Goal: Transaction & Acquisition: Purchase product/service

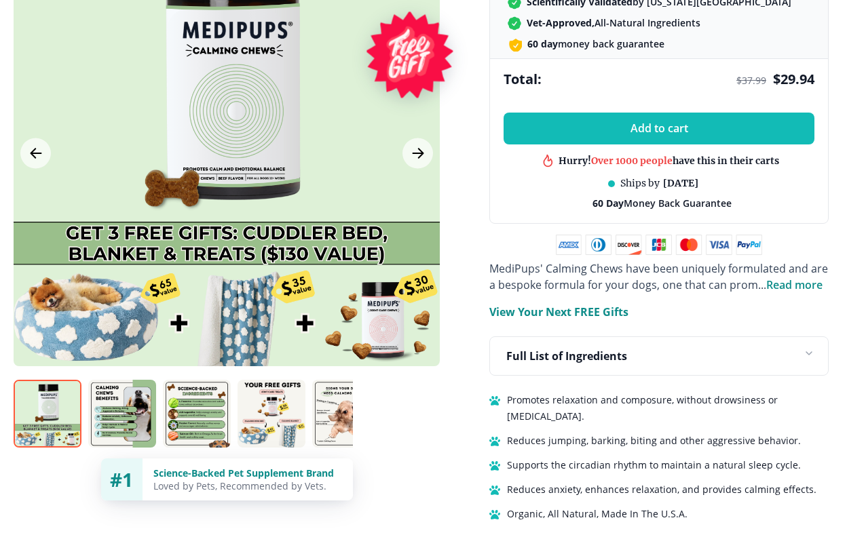
scroll to position [652, 0]
click at [41, 145] on icon "Previous Image" at bounding box center [36, 153] width 16 height 17
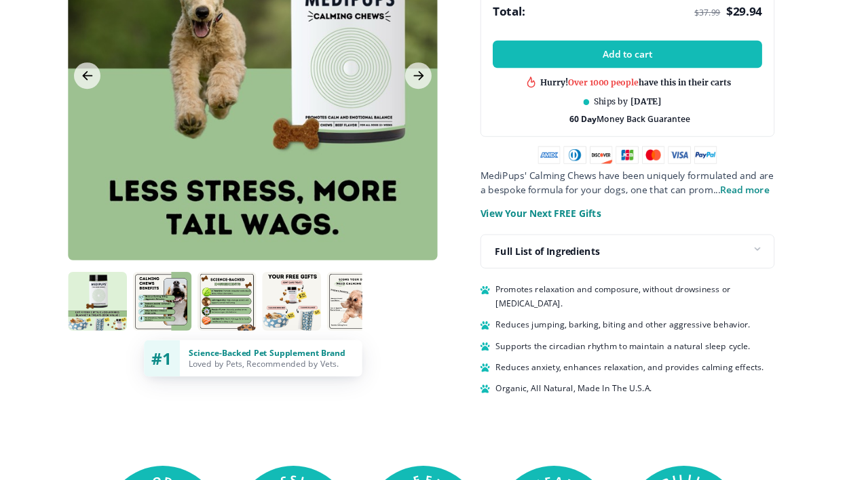
scroll to position [717, 0]
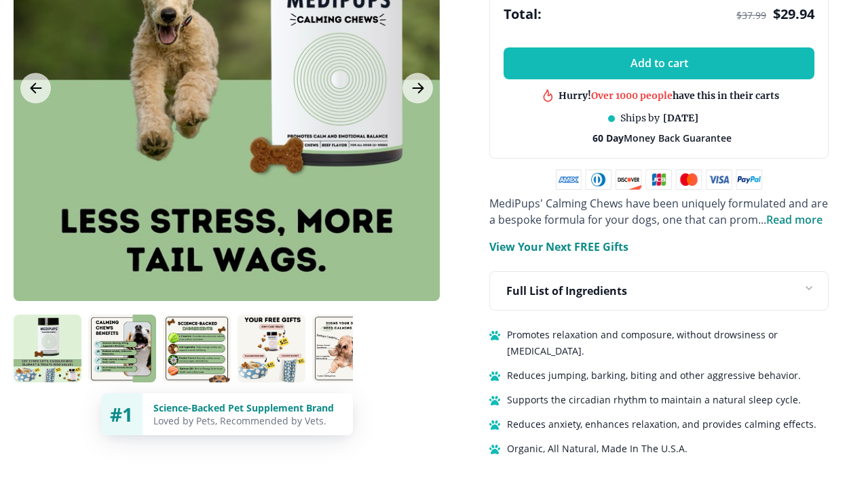
click at [425, 80] on icon "Next Image" at bounding box center [418, 88] width 16 height 17
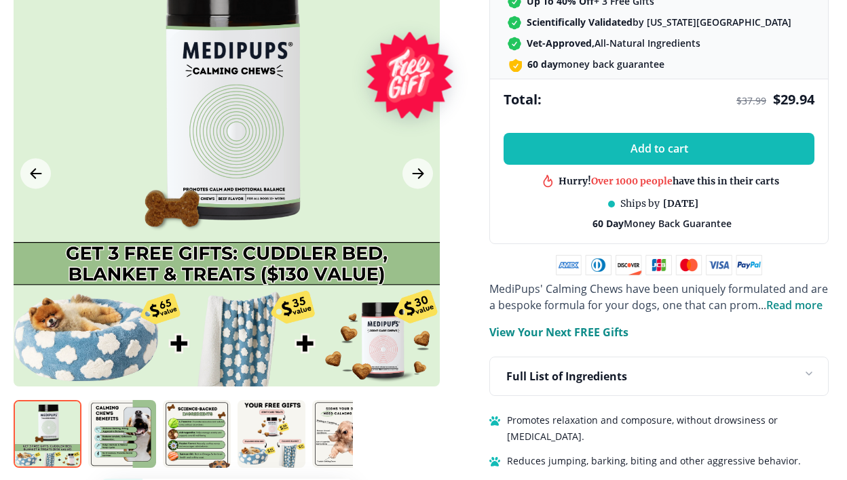
scroll to position [632, 0]
click at [417, 166] on icon "Next Image" at bounding box center [418, 174] width 16 height 17
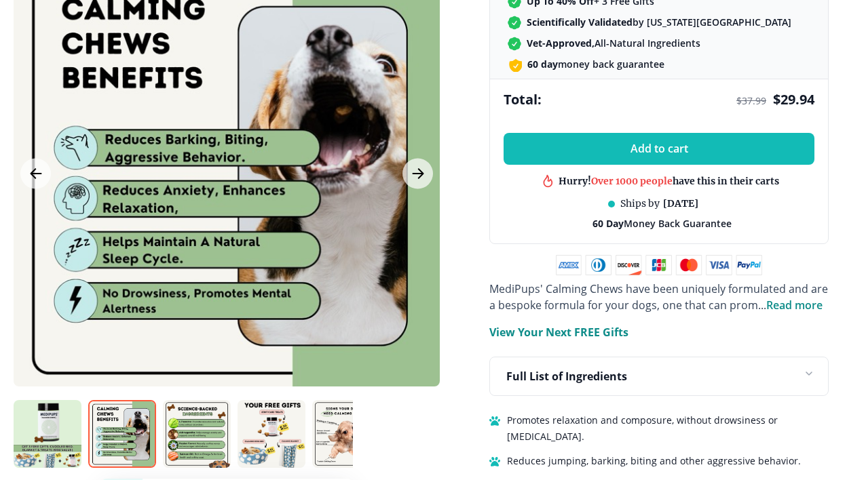
click at [434, 178] on div at bounding box center [227, 174] width 426 height 426
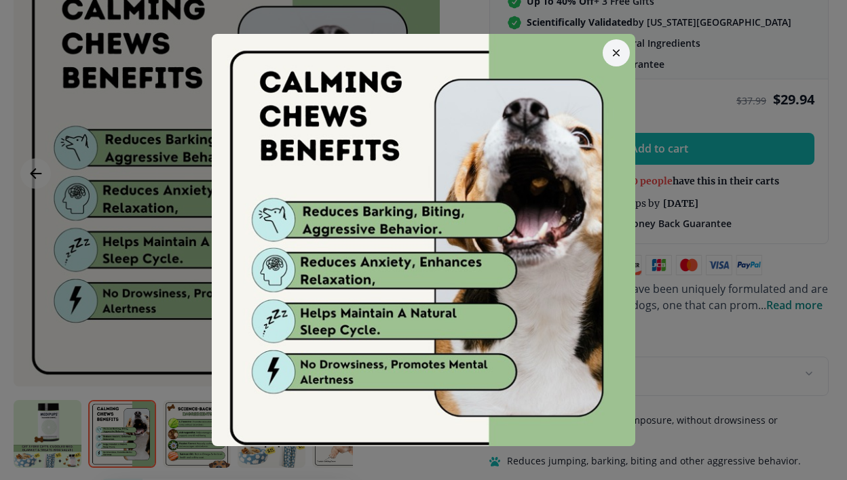
click at [616, 56] on icon "button" at bounding box center [616, 53] width 7 height 7
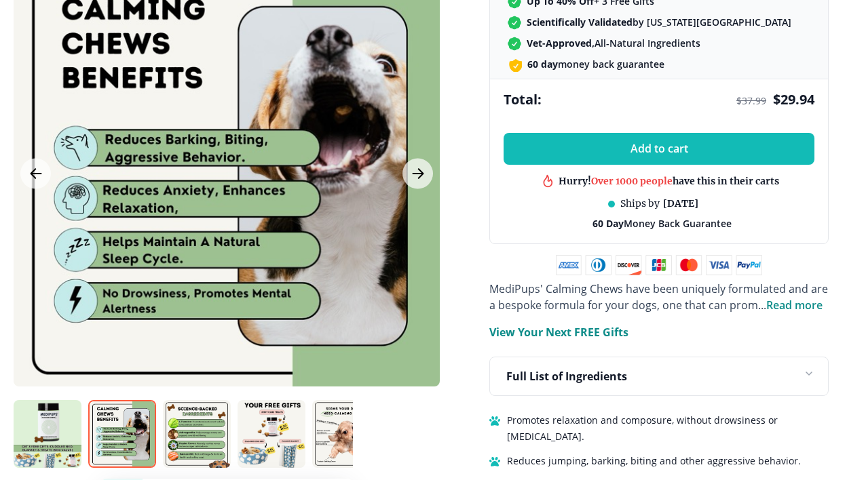
click at [417, 166] on icon "Next Image" at bounding box center [418, 174] width 16 height 17
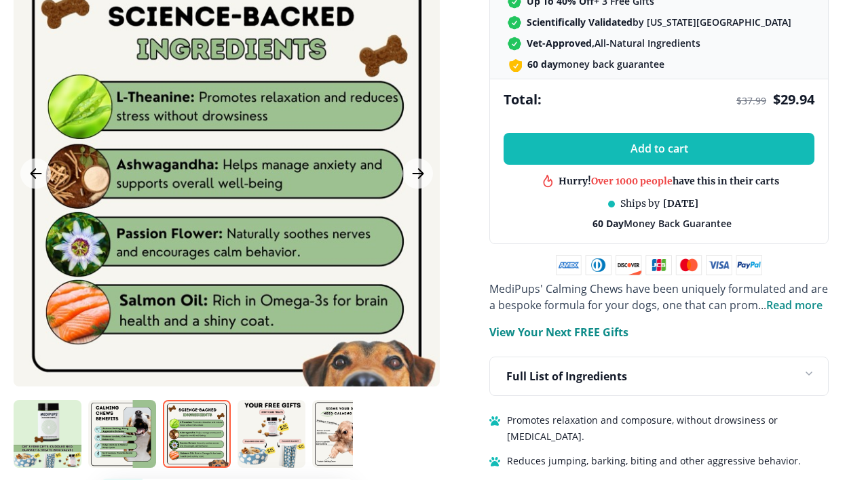
click at [417, 166] on icon "Next Image" at bounding box center [418, 174] width 16 height 17
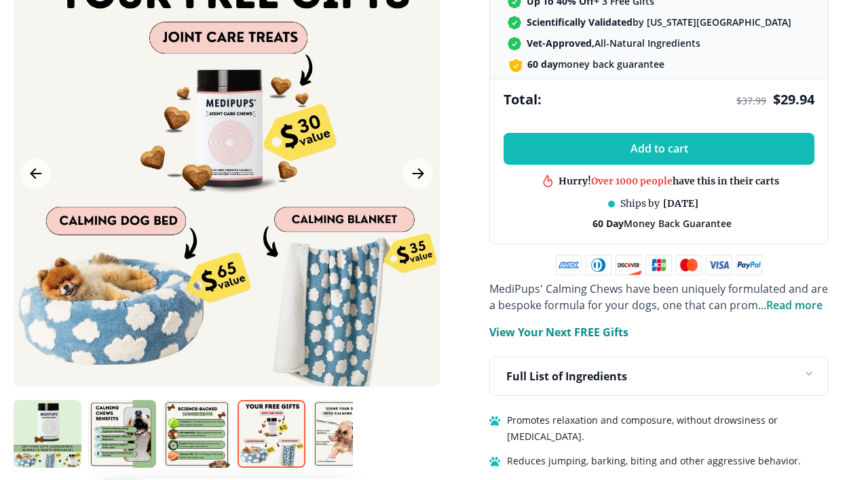
click at [420, 169] on icon "Next Image" at bounding box center [418, 173] width 10 height 9
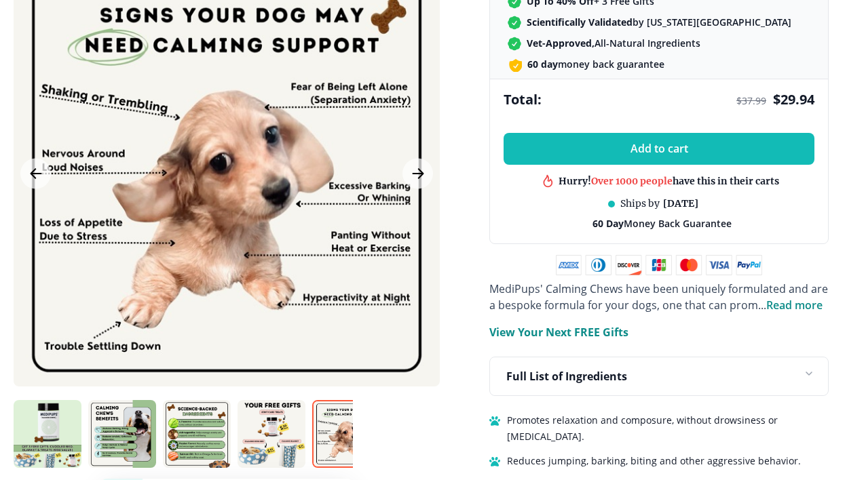
click at [419, 166] on icon "Next Image" at bounding box center [418, 174] width 16 height 17
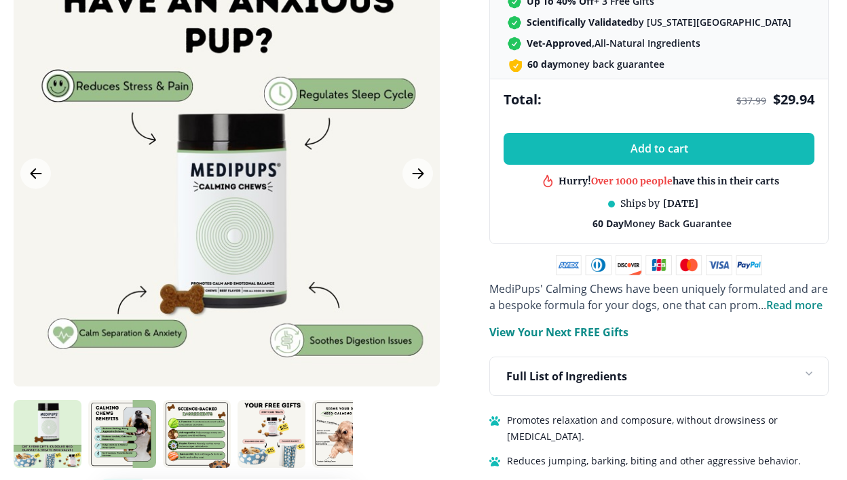
click at [396, 265] on div at bounding box center [227, 174] width 426 height 426
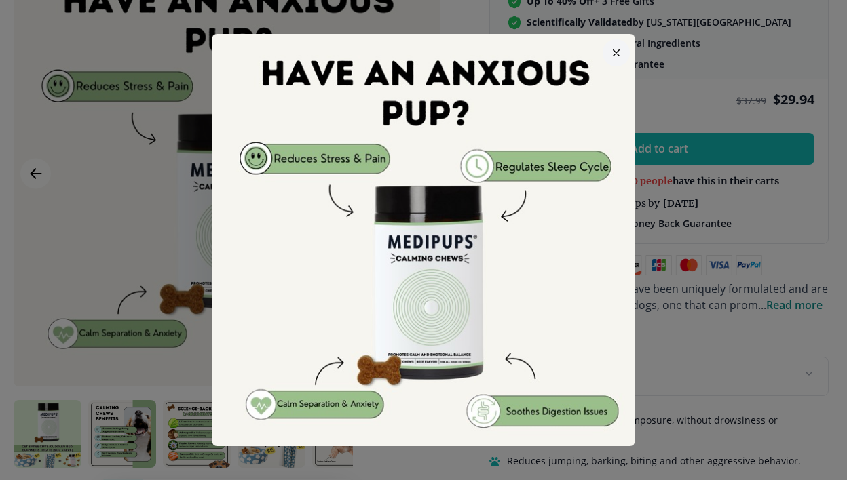
click at [622, 52] on button "button" at bounding box center [616, 52] width 27 height 27
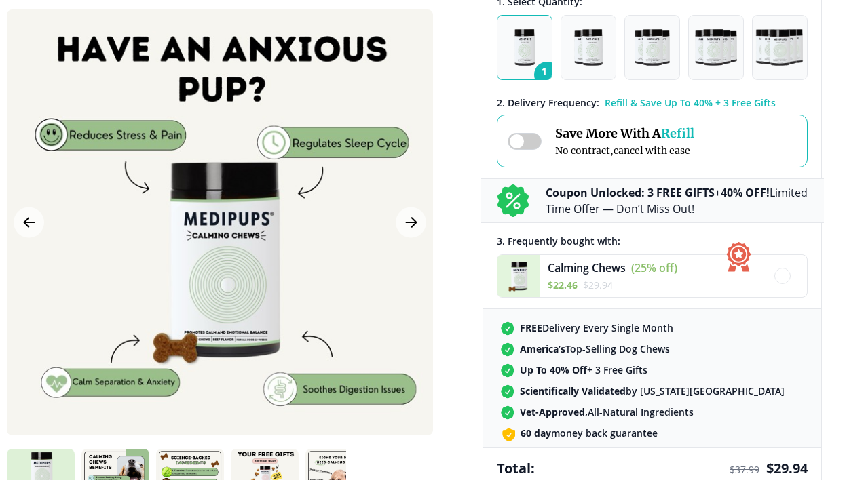
scroll to position [262, 7]
click at [535, 149] on span at bounding box center [525, 142] width 34 height 17
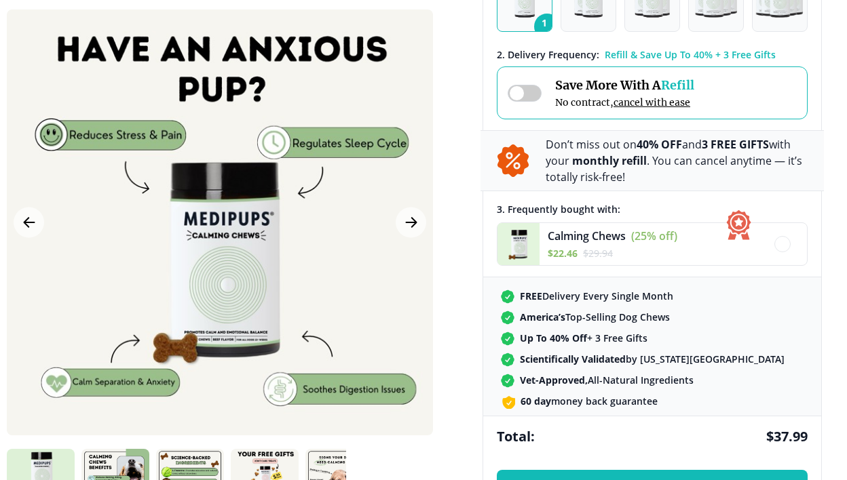
scroll to position [311, 7]
click at [525, 100] on span at bounding box center [525, 93] width 34 height 17
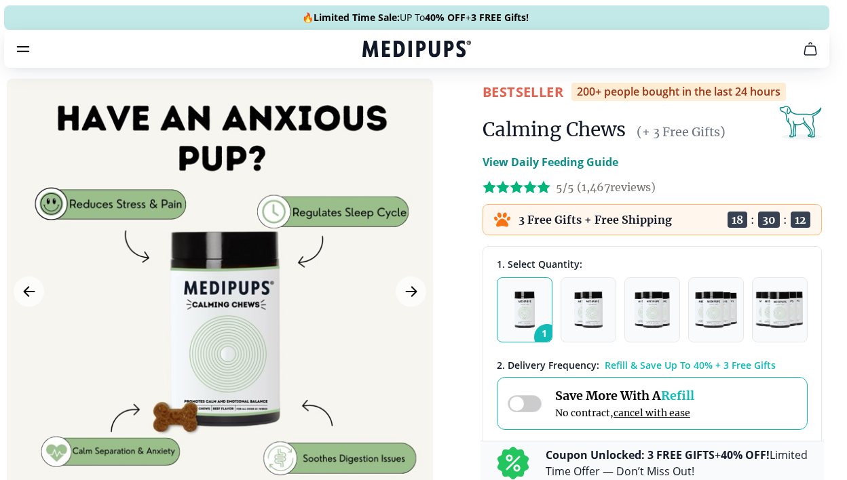
scroll to position [0, 7]
